Goal: Find contact information: Find contact information

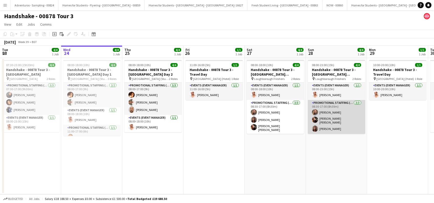
scroll to position [0, 219]
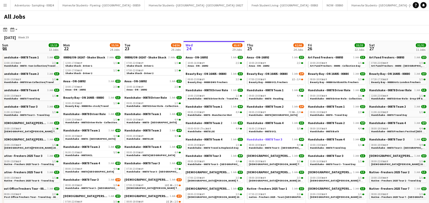
scroll to position [0, 122]
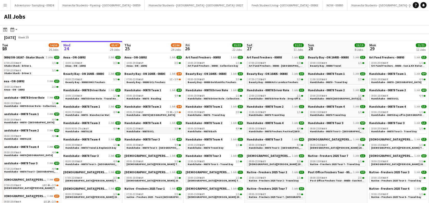
click at [155, 130] on link "06:00-21:00 BST 5/5 Handshake - 00878 UCL" at bounding box center [154, 130] width 54 height 6
click at [143, 81] on span "Beauty Bay - 00880 UCL Freshers" at bounding box center [146, 81] width 39 height 3
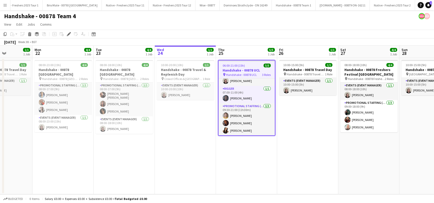
scroll to position [0, 161]
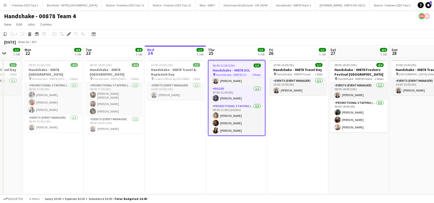
drag, startPoint x: 86, startPoint y: 149, endPoint x: 163, endPoint y: 152, distance: 76.4
click at [163, 152] on app-calendar-viewport "Fri 19 1/1 1 Job Sat 20 4/4 1 Job Sun 21 1/1 1 Job Mon 22 4/4 1 Job Tue 23 4/4 …" at bounding box center [217, 120] width 434 height 149
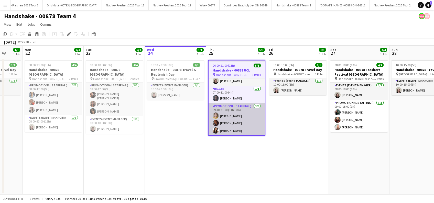
click at [234, 128] on app-card-role "Promotional Staffing (Brand Ambassadors) 3/3 09:30-21:00 (11h30m) Larissa Berna…" at bounding box center [237, 119] width 56 height 32
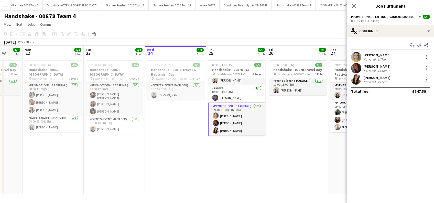
click at [384, 77] on div "Angela Fernandez" at bounding box center [377, 77] width 27 height 5
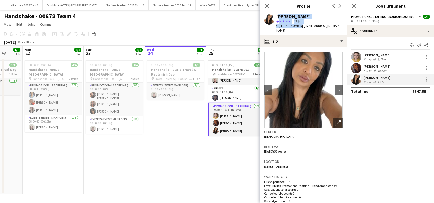
drag, startPoint x: 299, startPoint y: 26, endPoint x: 278, endPoint y: 18, distance: 22.7
click at [278, 18] on div "Angela Fernandez star Not rated 29.8km t. +447956842120 | angelaf777@hotmail.com" at bounding box center [310, 23] width 67 height 19
copy div "Angela Fernandez star Not rated 29.8km t. +447956842120"
click at [368, 64] on div "Sanjana Ramlall" at bounding box center [377, 66] width 27 height 5
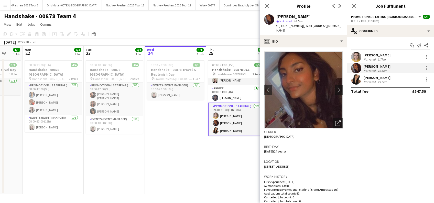
click at [299, 25] on span "t. +4407506565160" at bounding box center [290, 26] width 27 height 4
drag, startPoint x: 301, startPoint y: 26, endPoint x: 277, endPoint y: 16, distance: 26.1
click at [277, 16] on div "Sanjana Ramlall star Not rated 16.5km t. +4407506565160 | ramlallurishita@yahoo…" at bounding box center [310, 23] width 67 height 19
copy div "Sanjana Ramlall star Not rated 16.5km t. +4407506565160"
click at [373, 55] on div "Larissa Bernardo" at bounding box center [377, 55] width 27 height 5
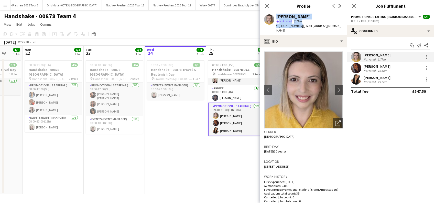
drag, startPoint x: 299, startPoint y: 27, endPoint x: 274, endPoint y: 16, distance: 27.0
click at [274, 16] on div "Larissa Bernardo star Not rated 3.7km t. +447478666760 | larissabernardop@gmail…" at bounding box center [303, 23] width 87 height 23
copy div "Larissa Bernardo star Not rated 3.7km t. +447478666760"
click at [233, 96] on app-card-role "Rigger 1/1 07:00-11:00 (4h) Marlon Stewart" at bounding box center [236, 93] width 57 height 17
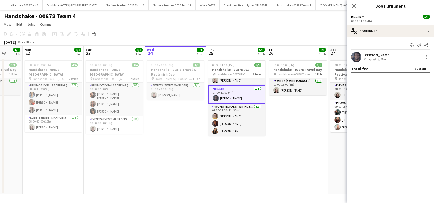
click at [378, 55] on div "Marlon Stewart" at bounding box center [377, 55] width 27 height 5
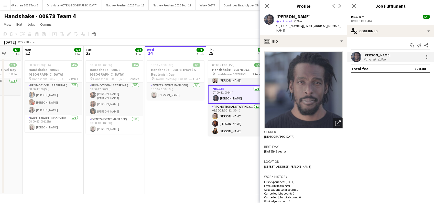
drag, startPoint x: 300, startPoint y: 26, endPoint x: 278, endPoint y: 16, distance: 24.2
click at [278, 16] on div "Marlon Stewart star Not rated 6.2km t. +447934428553 | digitalcompass1@gmail.com" at bounding box center [310, 23] width 67 height 19
copy div "Marlon Stewart star Not rated 6.2km t. +447934428553 |"
click at [354, 6] on icon at bounding box center [354, 5] width 5 height 5
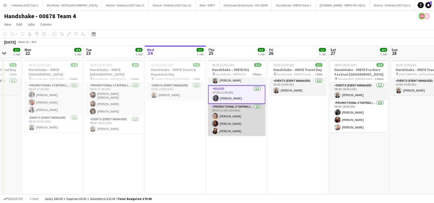
click at [211, 113] on app-card-role "Promotional Staffing (Brand Ambassadors) 3/3 09:30-21:00 (11h30m) Larissa Berna…" at bounding box center [236, 120] width 57 height 32
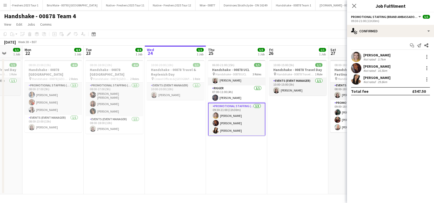
click at [234, 151] on app-calendar-viewport "Fri 19 1/1 1 Job Sat 20 4/4 1 Job Sun 21 1/1 1 Job Mon 22 4/4 1 Job Tue 23 4/4 …" at bounding box center [217, 120] width 434 height 149
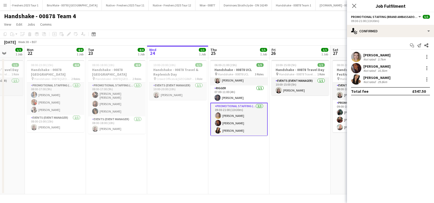
click at [300, 121] on app-date-cell "10:00-15:00 (5h) 1/1 Handshake - 00878 Travel Day pin Handshake - 00878 Travel …" at bounding box center [300, 126] width 61 height 136
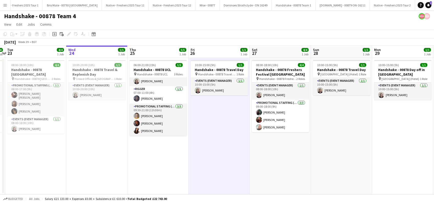
scroll to position [0, 150]
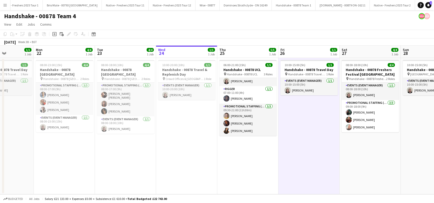
drag, startPoint x: 304, startPoint y: 146, endPoint x: 197, endPoint y: 151, distance: 107.1
click at [197, 151] on app-calendar-viewport "Fri 19 1/1 1 Job Sat 20 4/4 1 Job Sun 21 1/1 1 Job Mon 22 4/4 1 Job Tue 23 4/4 …" at bounding box center [217, 120] width 434 height 149
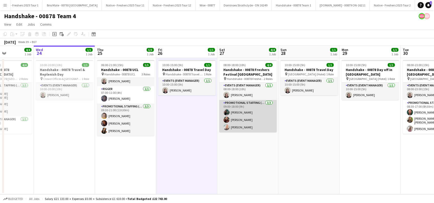
click at [245, 111] on app-card-role "Promotional Staffing (Brand Ambassadors) 3/3 09:00-18:00 (9h) Katie Whittaker H…" at bounding box center [247, 116] width 57 height 32
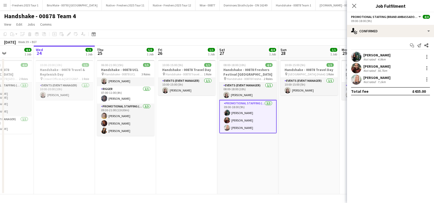
click at [380, 55] on div "Katie Whittaker" at bounding box center [377, 55] width 27 height 5
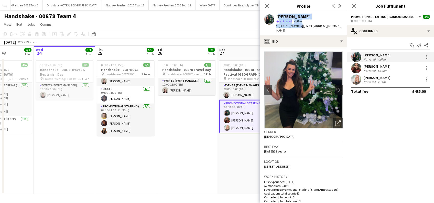
drag, startPoint x: 298, startPoint y: 25, endPoint x: 277, endPoint y: 18, distance: 22.4
click at [277, 18] on div "Katie Whittaker star Not rated 4.9km t. +447496313255 | whittaker287@gmail.com" at bounding box center [310, 23] width 67 height 19
copy div "Katie Whittaker star Not rated 4.9km t. +447496313255"
click at [368, 68] on div "Hannah Norris" at bounding box center [377, 66] width 27 height 5
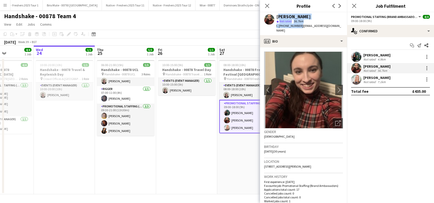
drag, startPoint x: 299, startPoint y: 25, endPoint x: 277, endPoint y: 17, distance: 23.7
click at [277, 17] on div "Hannah Norris star Not rated 56.7km t. +447561304955 | norrishannah1@gmail.com" at bounding box center [310, 23] width 67 height 19
copy div "Hannah Norris star Not rated 56.7km t. +447561304955"
click at [377, 78] on div "April Barton" at bounding box center [377, 77] width 27 height 5
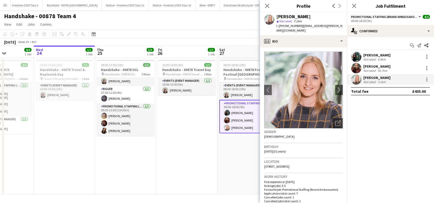
drag, startPoint x: 299, startPoint y: 26, endPoint x: 277, endPoint y: 16, distance: 25.0
click at [277, 16] on div "April Barton star Not rated 7.1km t. +447552233950 | april.barton@hotmail.co.uk" at bounding box center [310, 23] width 67 height 19
copy div "April Barton star Not rated 7.1km t. +447552233950"
click at [239, 152] on app-date-cell "08:00-18:00 (10h) 4/4 Handshake - 00878 Freshers Festival Manchester pin Handsh…" at bounding box center [247, 126] width 61 height 136
